Goal: Check status: Check status

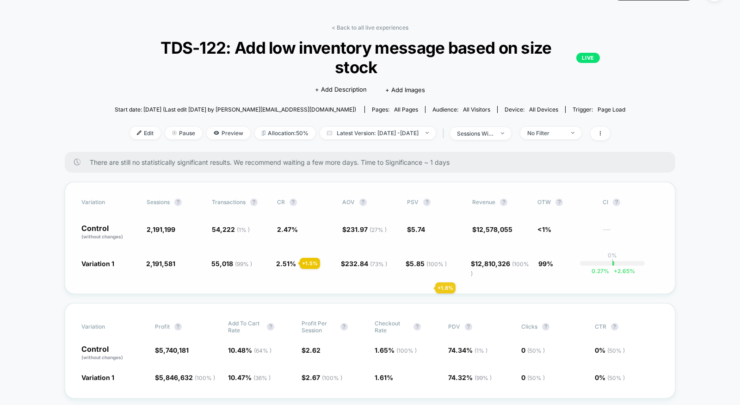
scroll to position [33, 0]
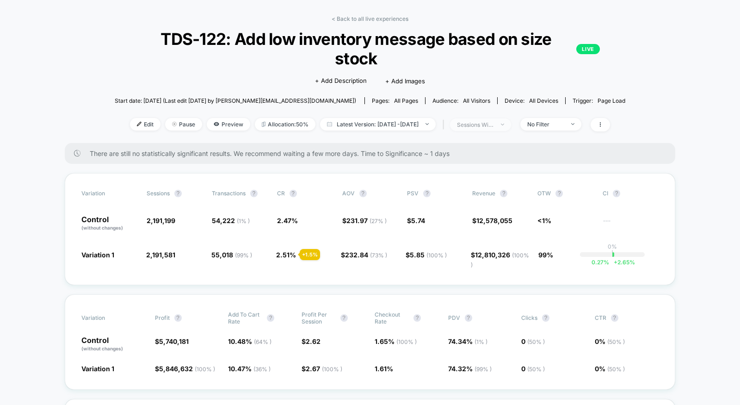
click at [511, 122] on span "sessions with impression" at bounding box center [480, 124] width 61 height 12
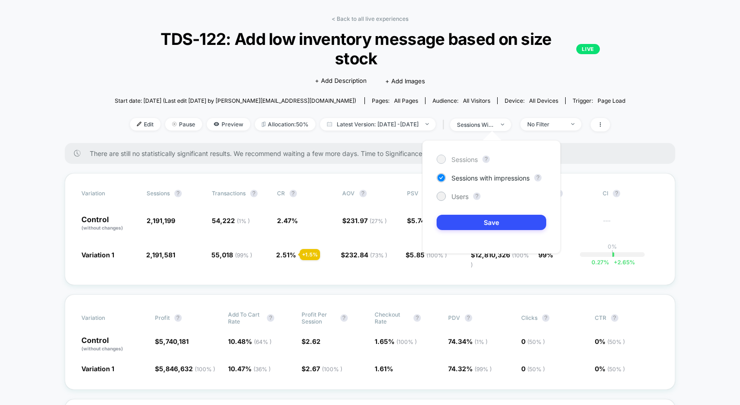
click at [472, 161] on span "Sessions" at bounding box center [465, 159] width 26 height 8
click at [472, 222] on button "Save" at bounding box center [492, 222] width 110 height 15
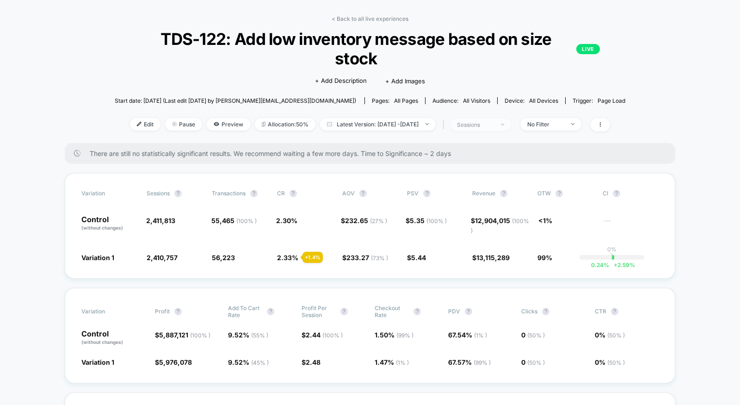
click at [496, 120] on span "sessions" at bounding box center [480, 124] width 61 height 12
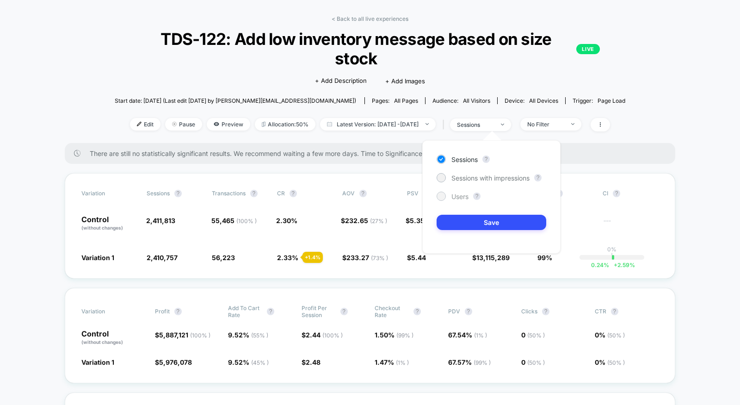
click at [466, 198] on span "Users" at bounding box center [460, 197] width 17 height 8
click at [466, 220] on button "Save" at bounding box center [492, 222] width 110 height 15
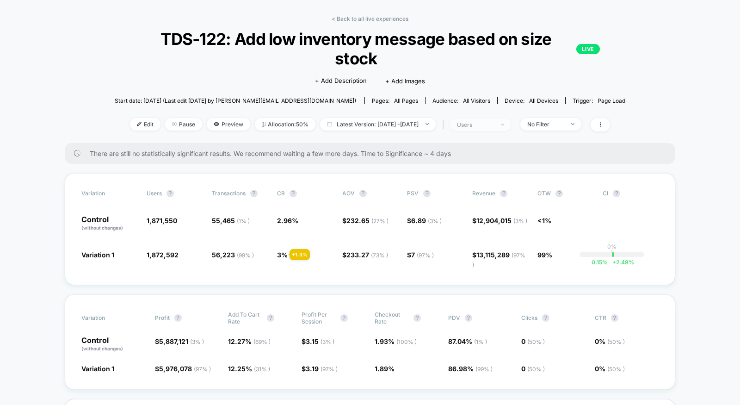
click at [509, 119] on span "users" at bounding box center [480, 124] width 61 height 12
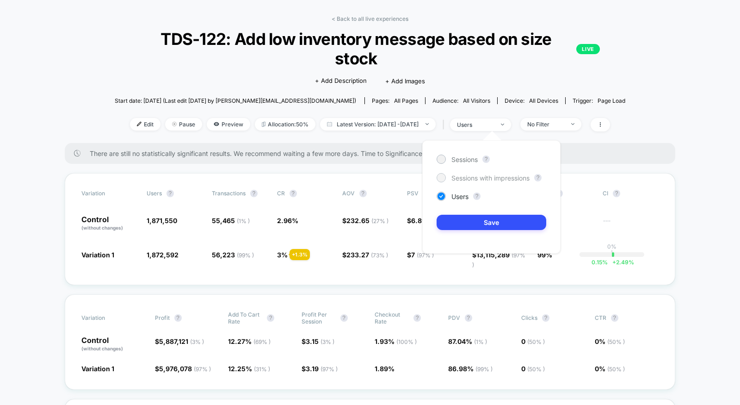
click at [480, 173] on div "Sessions with impressions" at bounding box center [483, 177] width 93 height 9
click at [481, 221] on button "Save" at bounding box center [492, 222] width 110 height 15
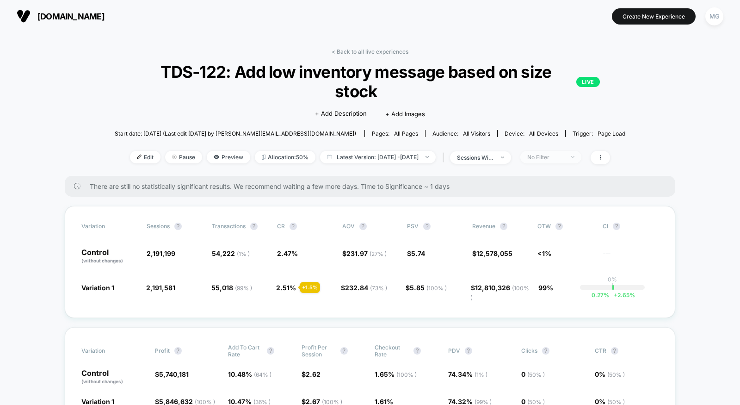
click at [565, 158] on div "No Filter" at bounding box center [546, 157] width 37 height 7
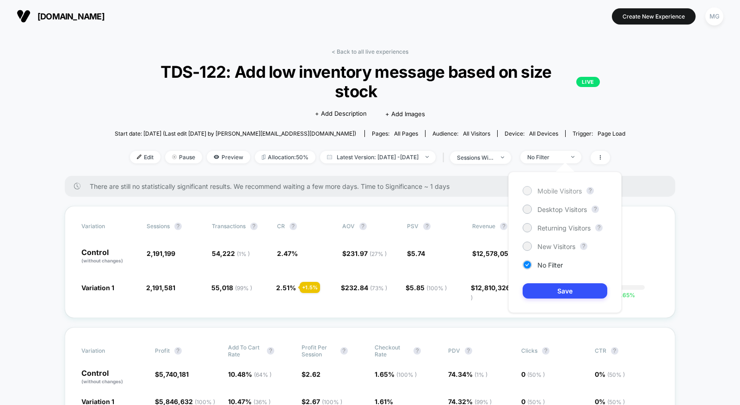
click at [558, 187] on span "Mobile Visitors" at bounding box center [560, 191] width 44 height 8
click at [560, 287] on button "Save" at bounding box center [565, 290] width 85 height 15
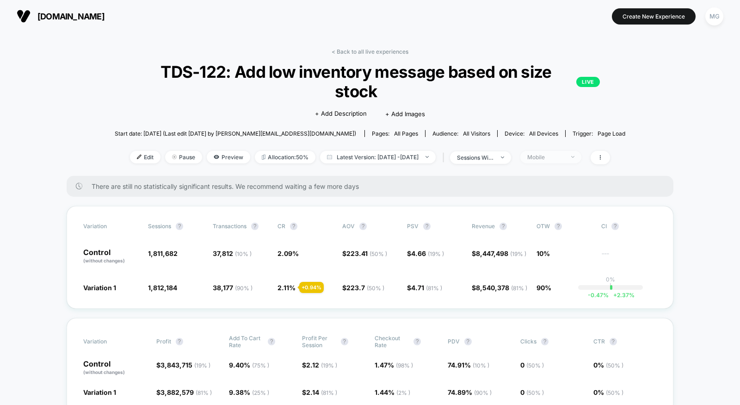
click at [565, 157] on div "Mobile" at bounding box center [546, 157] width 37 height 7
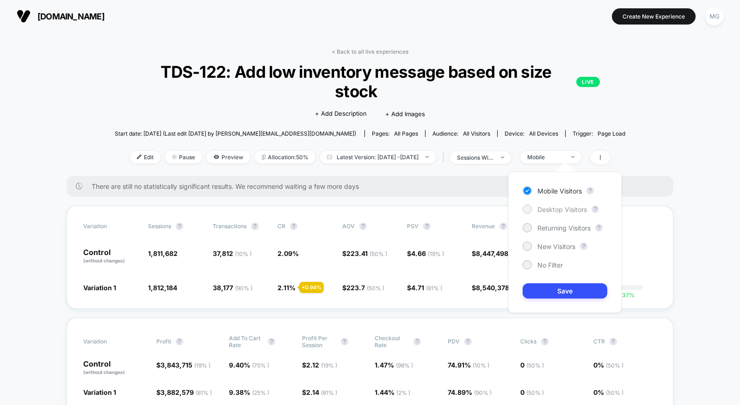
click at [550, 211] on span "Desktop Visitors" at bounding box center [563, 209] width 50 height 8
click at [550, 290] on button "Save" at bounding box center [565, 290] width 85 height 15
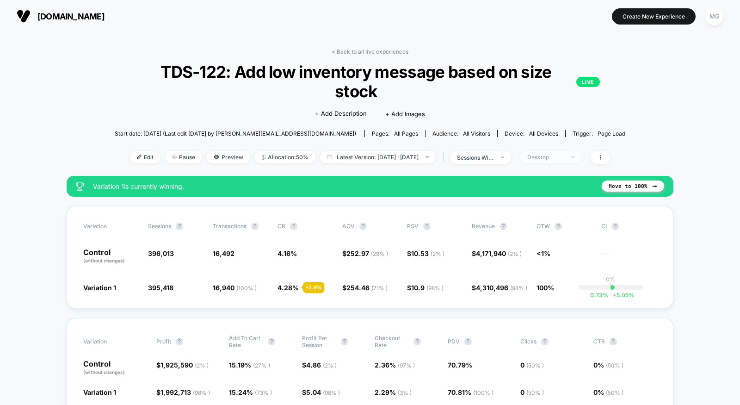
click at [580, 161] on span "Desktop" at bounding box center [551, 157] width 61 height 12
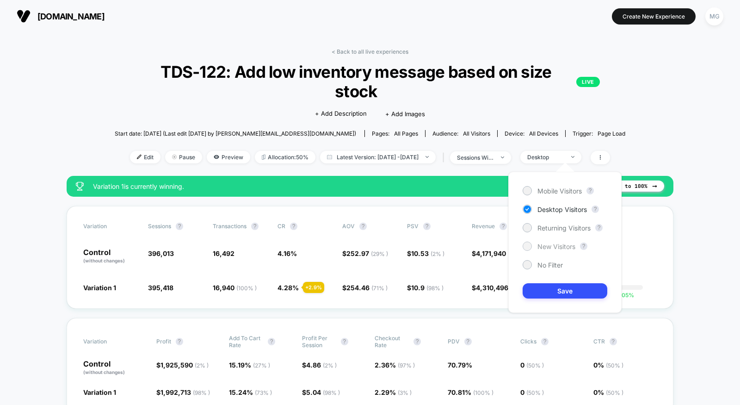
click at [555, 242] on span "New Visitors" at bounding box center [557, 246] width 38 height 8
click at [555, 287] on button "Save" at bounding box center [565, 290] width 85 height 15
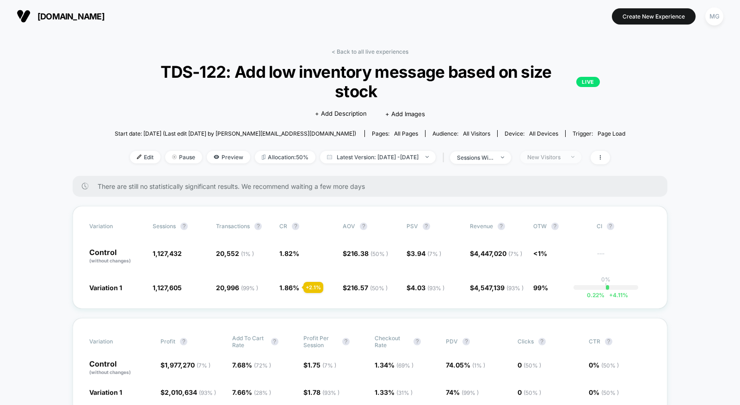
click at [575, 160] on span "New Visitors" at bounding box center [551, 157] width 61 height 12
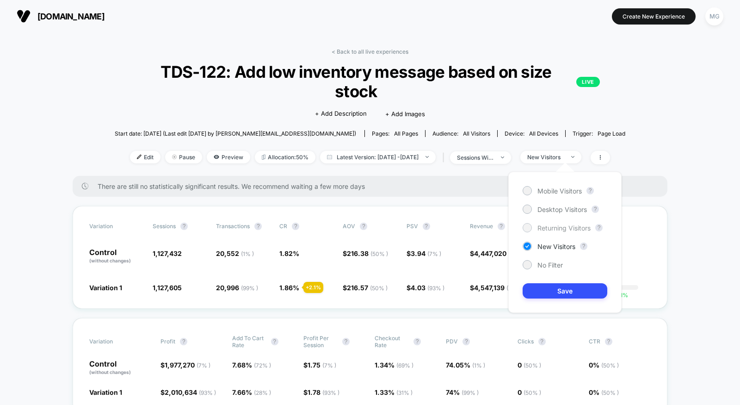
click at [561, 227] on span "Returning Visitors" at bounding box center [564, 228] width 53 height 8
click at [561, 283] on button "Save" at bounding box center [565, 290] width 85 height 15
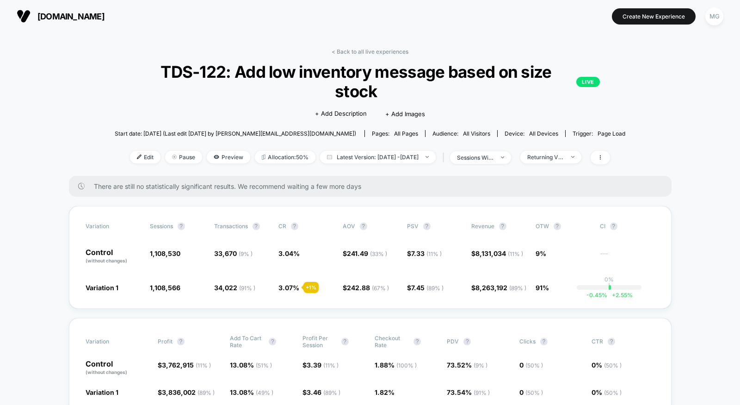
click at [580, 162] on div "Edit Pause Preview Allocation: 50% Latest Version: [DATE] - [DATE] | sessions w…" at bounding box center [370, 157] width 511 height 13
click at [569, 167] on div "< Back to all live experiences TDS-122: Add low inventory message based on size…" at bounding box center [370, 112] width 511 height 128
click at [565, 156] on div "Returning Visitors" at bounding box center [546, 157] width 37 height 7
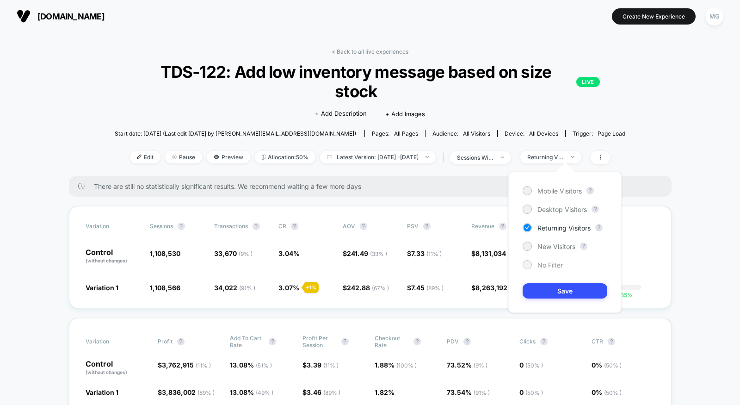
click at [550, 267] on span "No Filter" at bounding box center [550, 265] width 25 height 8
click at [550, 287] on button "Save" at bounding box center [565, 290] width 85 height 15
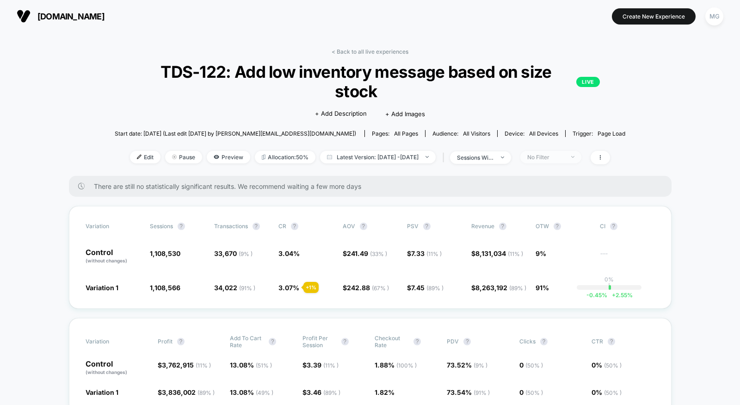
click at [561, 152] on span "No Filter" at bounding box center [551, 157] width 61 height 12
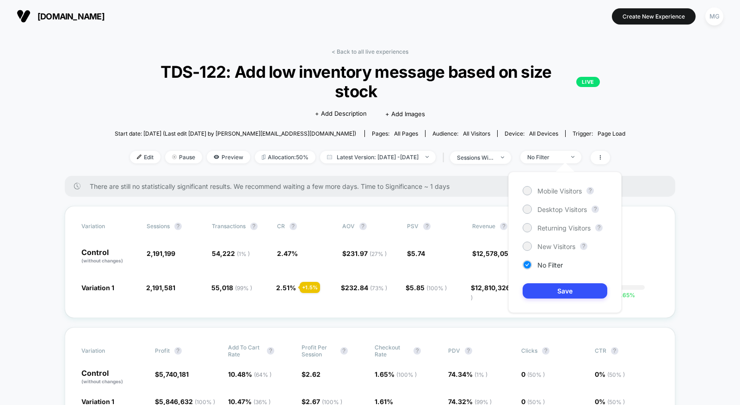
click at [516, 121] on div "Click to edit experience details + Add Description + Add Images" at bounding box center [370, 113] width 306 height 25
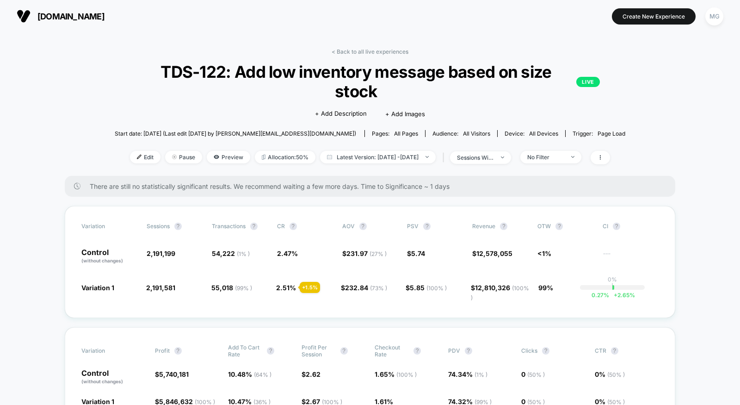
click at [376, 51] on link "< Back to all live experiences" at bounding box center [370, 51] width 77 height 7
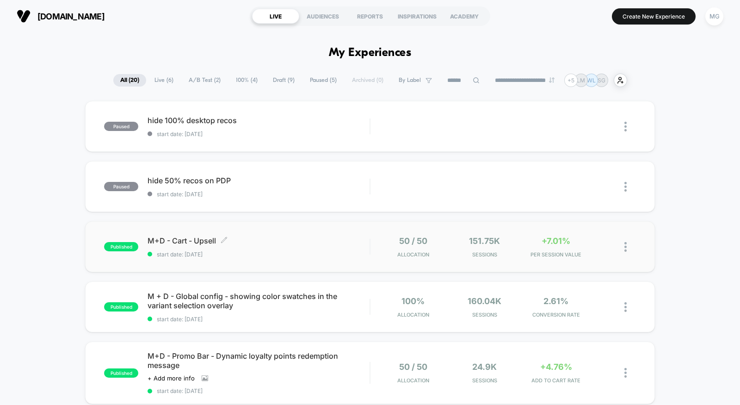
click at [275, 245] on span "M+D - Cart - Upsell Click to edit experience details" at bounding box center [259, 240] width 222 height 9
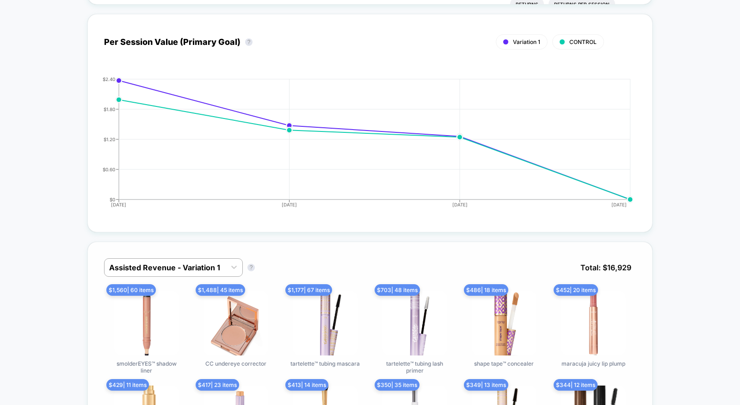
scroll to position [409, 0]
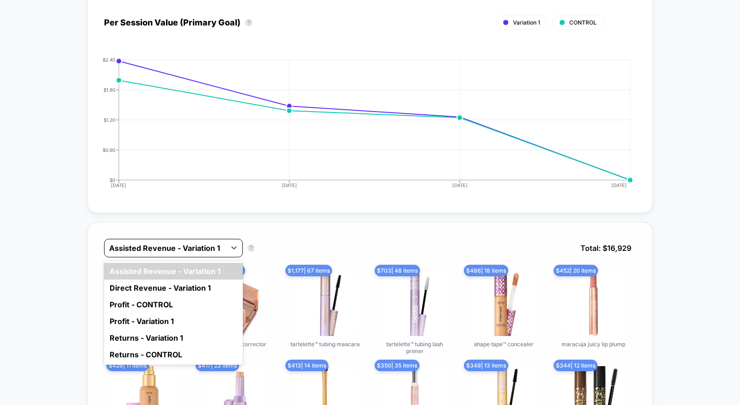
click at [205, 246] on div at bounding box center [165, 247] width 112 height 11
click at [204, 281] on div "Direct Revenue - Variation 1" at bounding box center [173, 288] width 139 height 17
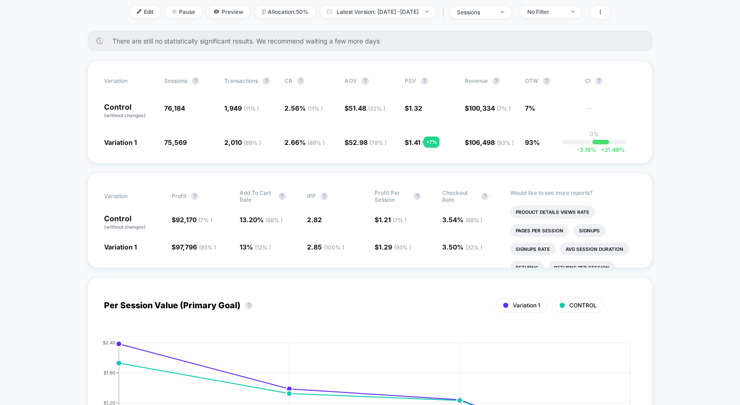
scroll to position [0, 0]
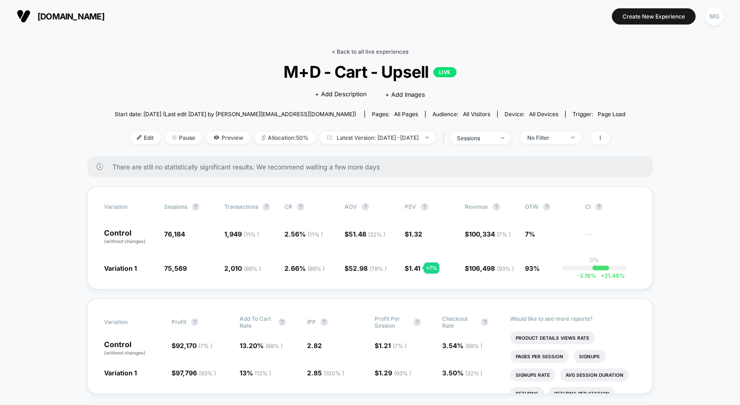
click at [360, 54] on link "< Back to all live experiences" at bounding box center [370, 51] width 77 height 7
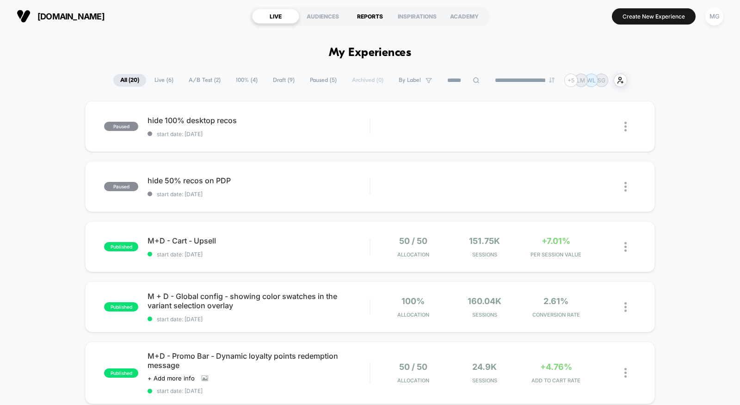
click at [370, 18] on div "REPORTS" at bounding box center [370, 16] width 47 height 15
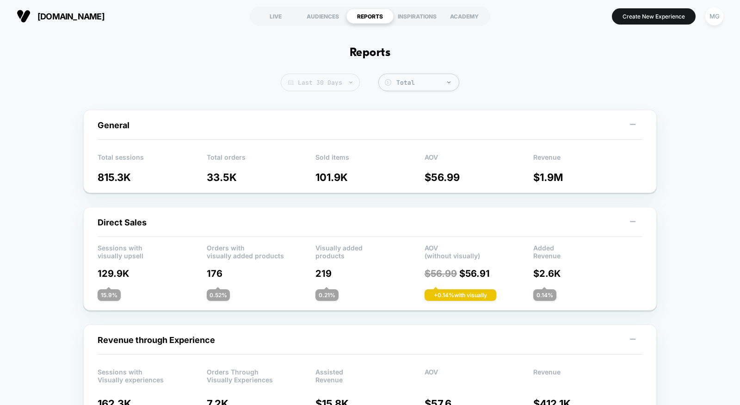
click at [346, 81] on span "Last 30 Days" at bounding box center [320, 83] width 79 height 18
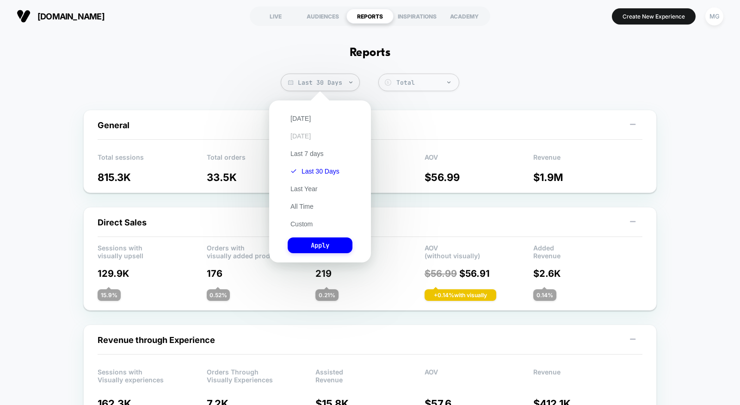
click at [314, 136] on button "Yesterday" at bounding box center [301, 136] width 26 height 8
click at [310, 243] on button "Apply" at bounding box center [320, 245] width 65 height 16
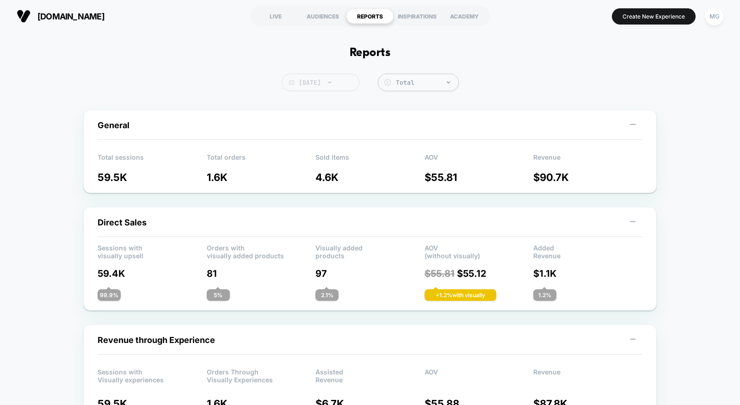
click at [345, 81] on span "Yesterday" at bounding box center [321, 83] width 78 height 18
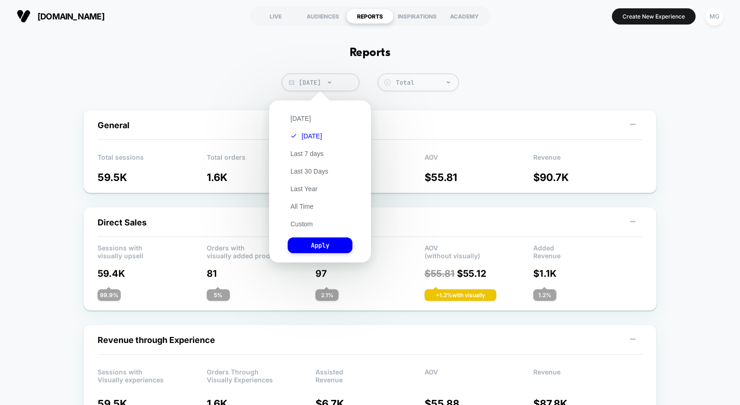
click at [329, 152] on div "Today Yesterday Last 7 days Last 30 Days Last Year All Time Custom Apply" at bounding box center [320, 181] width 93 height 153
click at [326, 154] on button "Last 7 days" at bounding box center [307, 153] width 39 height 8
click at [315, 262] on div "Custom Aug 22, 2025 - Aug 22, 2025 ******* ******** ***** ***** *** **** **** *…" at bounding box center [320, 181] width 102 height 162
click at [317, 249] on button "Apply" at bounding box center [320, 245] width 65 height 16
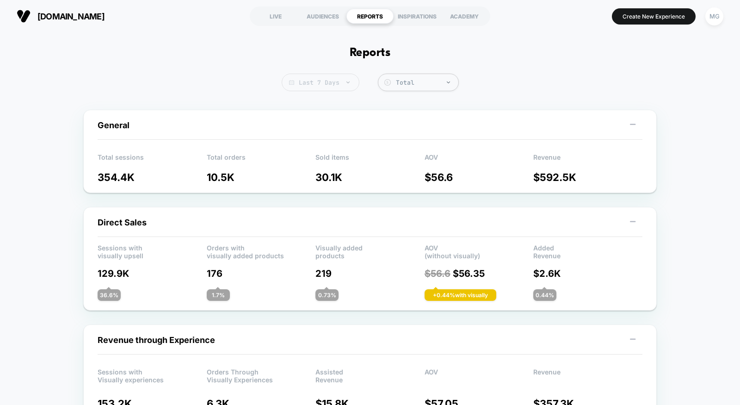
click at [344, 84] on span "Last 7 Days" at bounding box center [321, 83] width 78 height 18
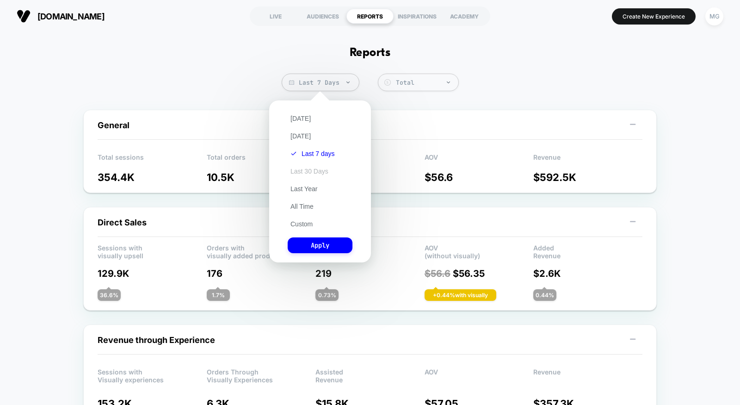
click at [310, 174] on button "Last 30 Days" at bounding box center [309, 171] width 43 height 8
click at [312, 244] on button "Apply" at bounding box center [320, 245] width 65 height 16
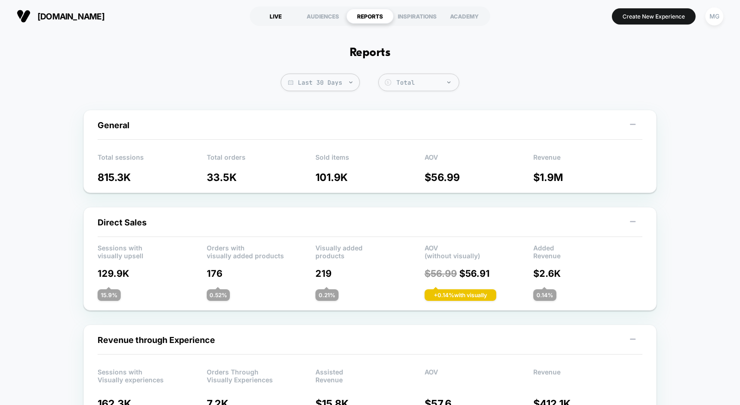
click at [286, 22] on div "LIVE" at bounding box center [275, 16] width 47 height 15
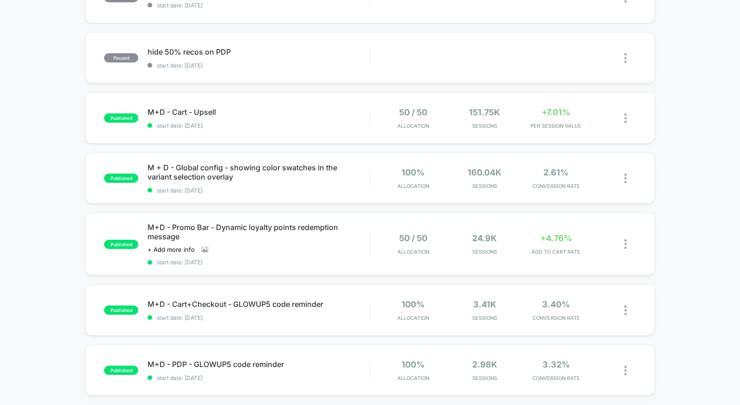
scroll to position [231, 0]
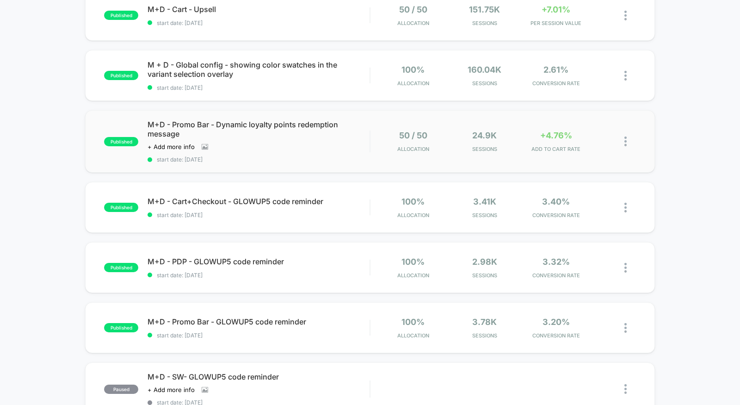
click at [303, 164] on div "published M+D - Promo Bar - Dynamic loyalty points redemption message Click to …" at bounding box center [370, 141] width 570 height 62
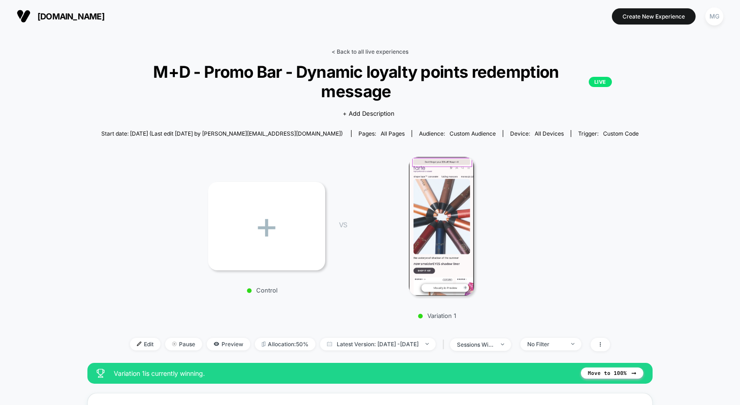
click at [358, 51] on link "< Back to all live experiences" at bounding box center [370, 51] width 77 height 7
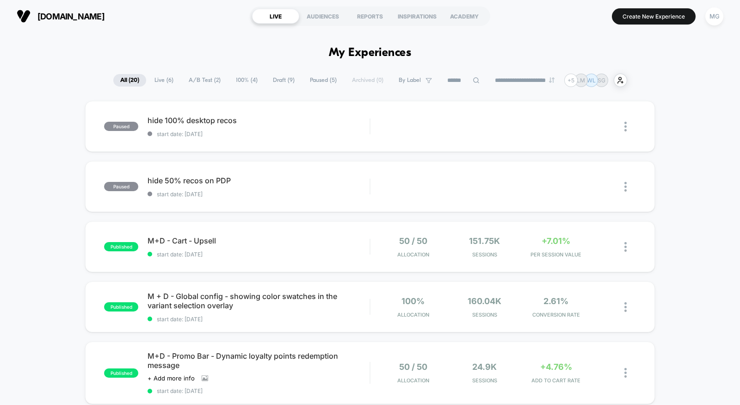
click at [211, 81] on span "A/B Test ( 2 )" at bounding box center [205, 80] width 46 height 12
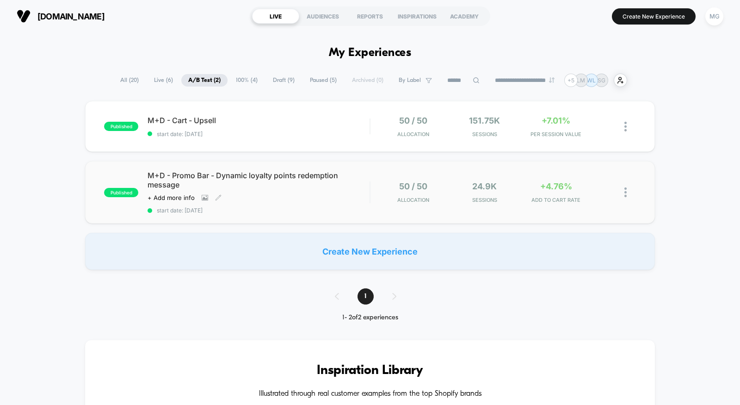
click at [315, 204] on div "M+D - Promo Bar - Dynamic loyalty points redemption message Click to view image…" at bounding box center [259, 192] width 222 height 43
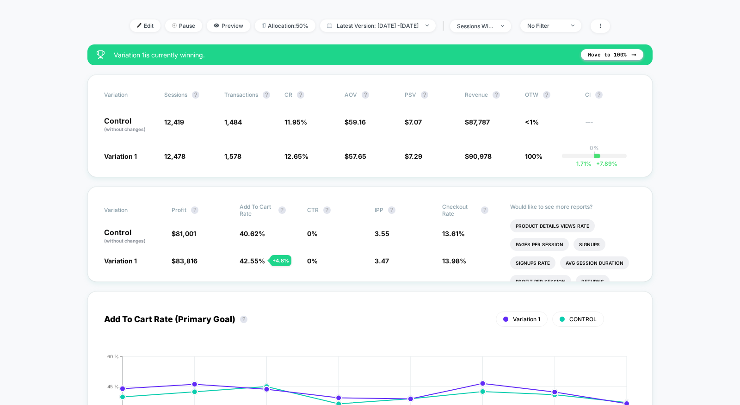
scroll to position [332, 0]
